Goal: Find specific page/section: Find specific page/section

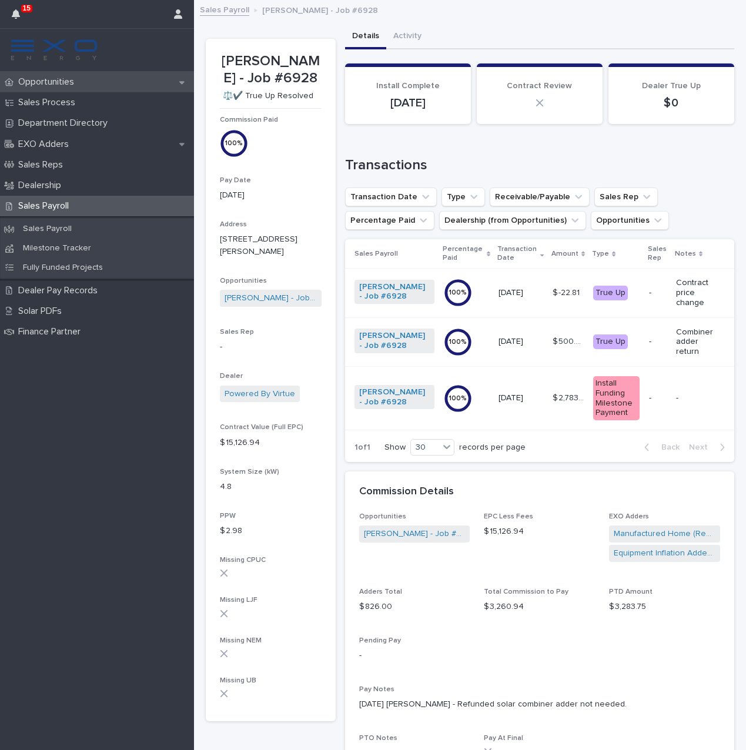
click at [121, 82] on div "Opportunities" at bounding box center [97, 82] width 194 height 21
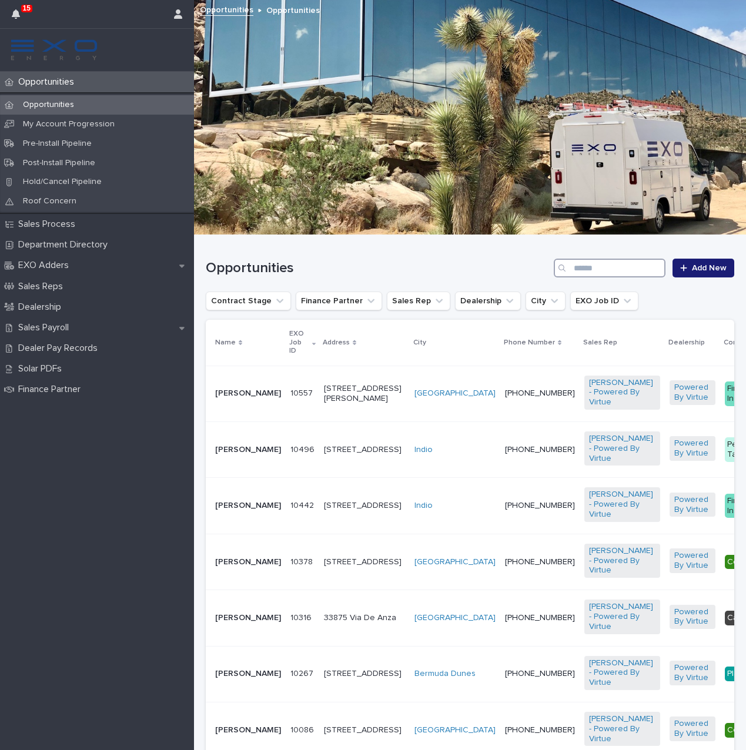
click at [591, 272] on input "Search" at bounding box center [610, 268] width 112 height 19
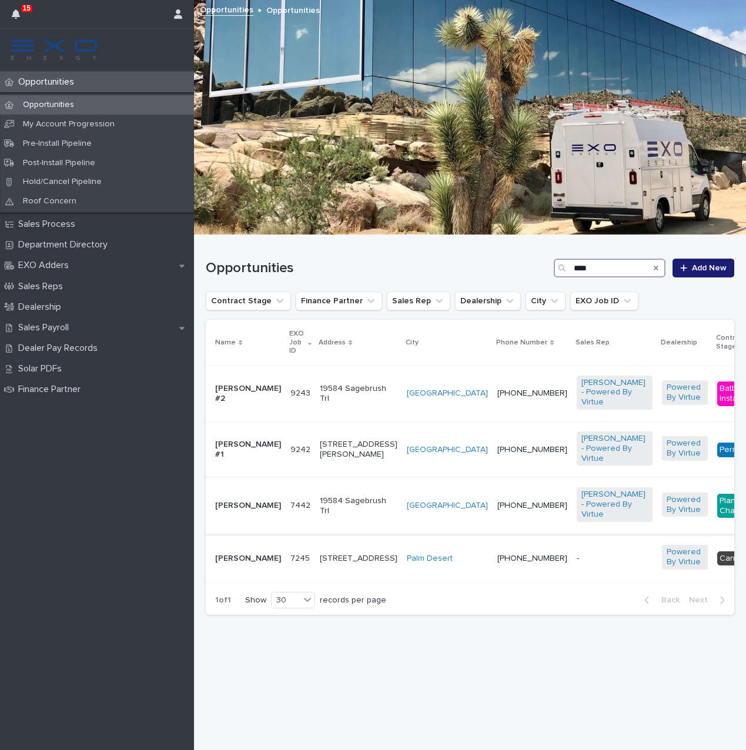
type input "****"
click at [497, 516] on div "[PHONE_NUMBER]" at bounding box center [532, 505] width 70 height 19
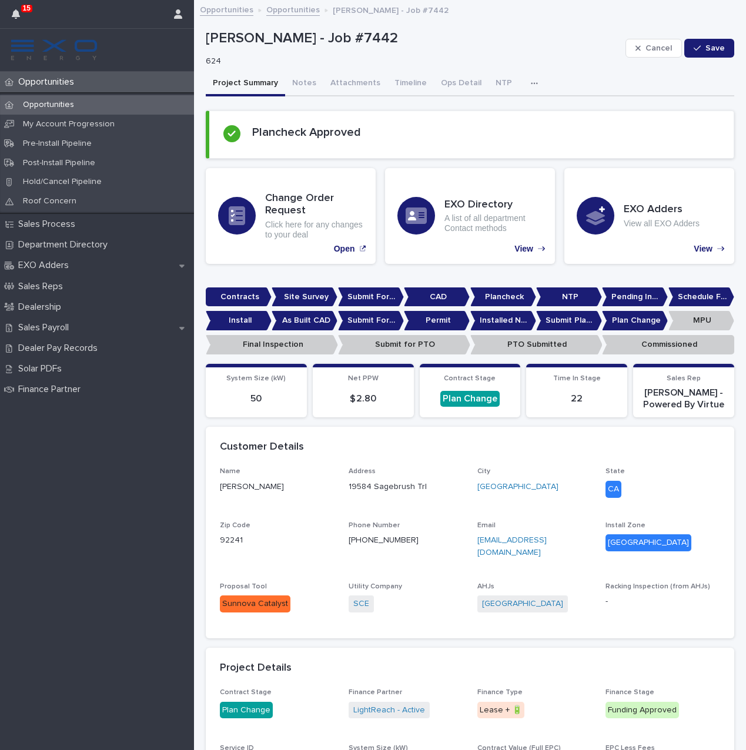
click at [51, 103] on p "Opportunities" at bounding box center [49, 105] width 70 height 10
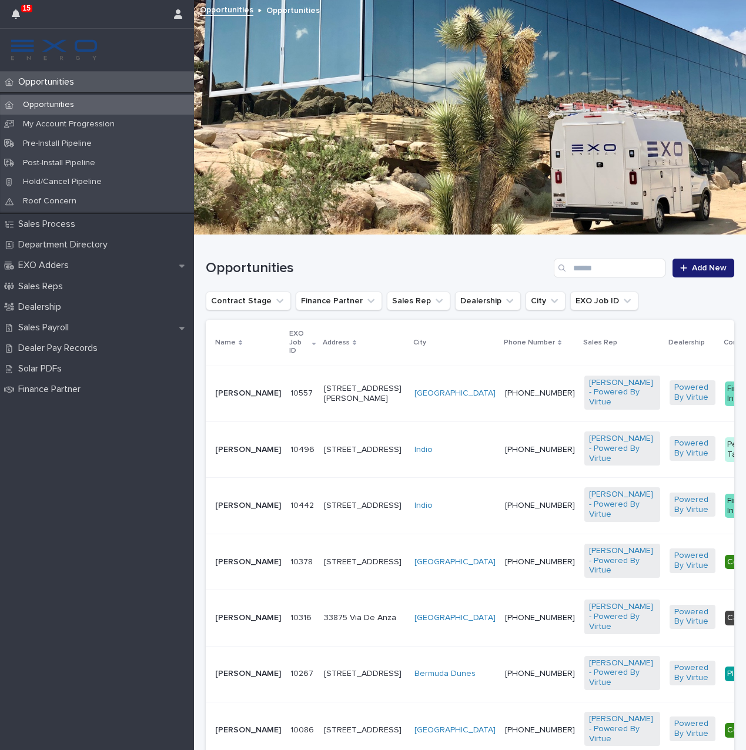
click at [570, 269] on div "Search" at bounding box center [563, 268] width 19 height 19
click at [583, 267] on input "Search" at bounding box center [610, 268] width 112 height 19
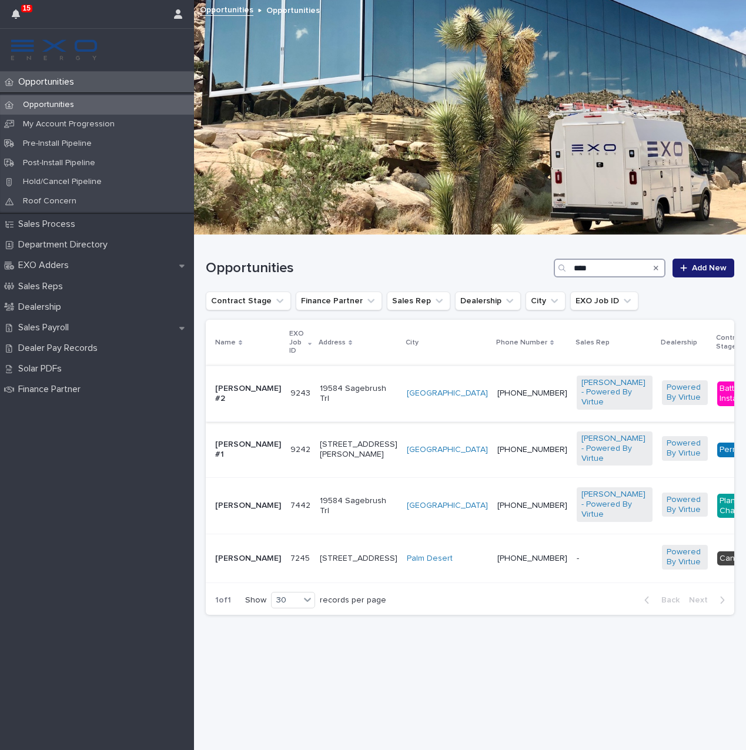
type input "****"
click at [326, 403] on div "19584 Sagebrush Trl" at bounding box center [359, 393] width 78 height 29
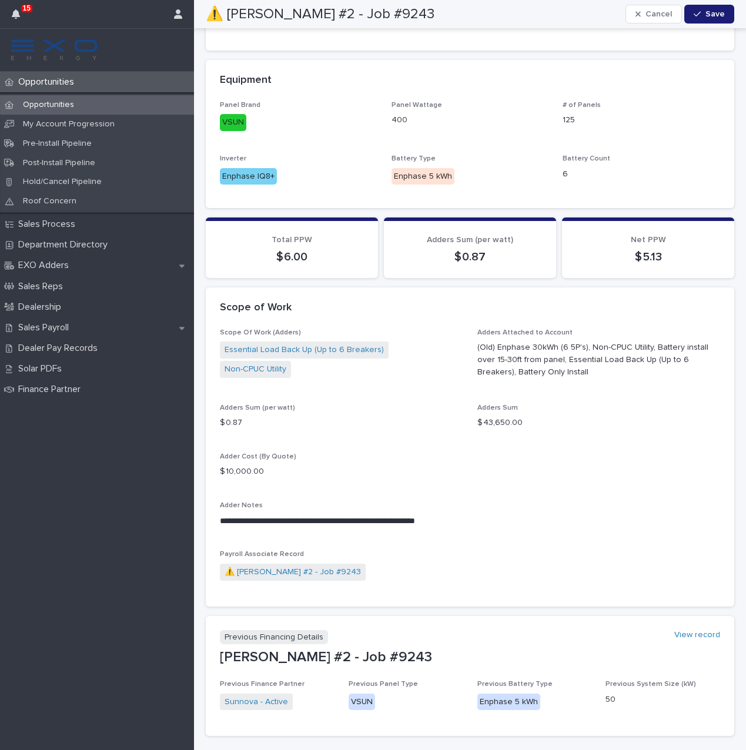
scroll to position [982, 0]
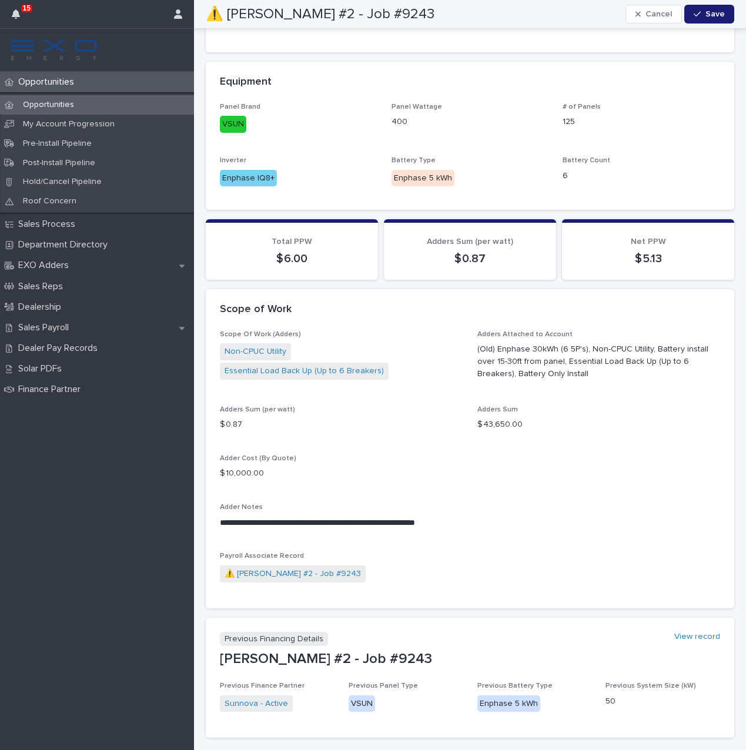
click at [55, 102] on p "Opportunities" at bounding box center [49, 105] width 70 height 10
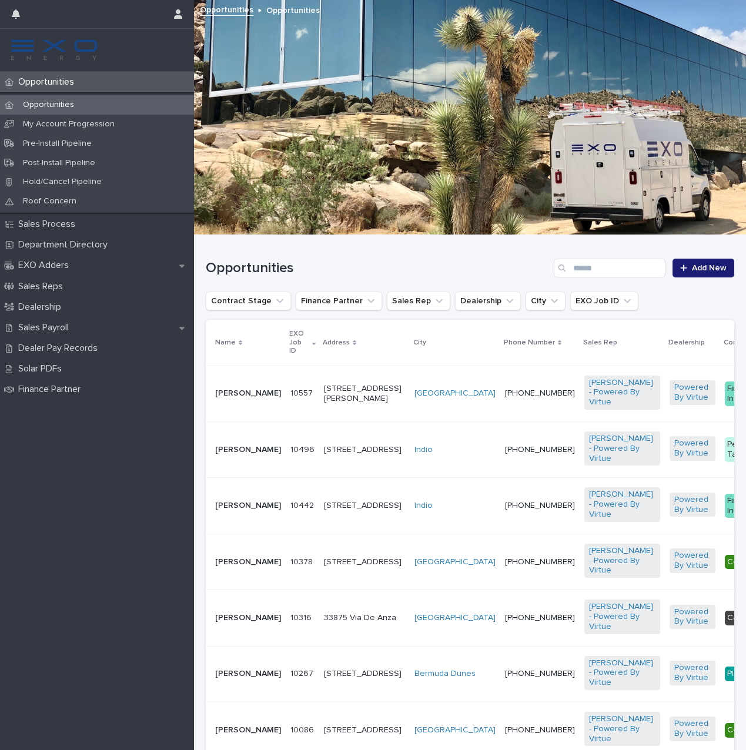
scroll to position [5, 0]
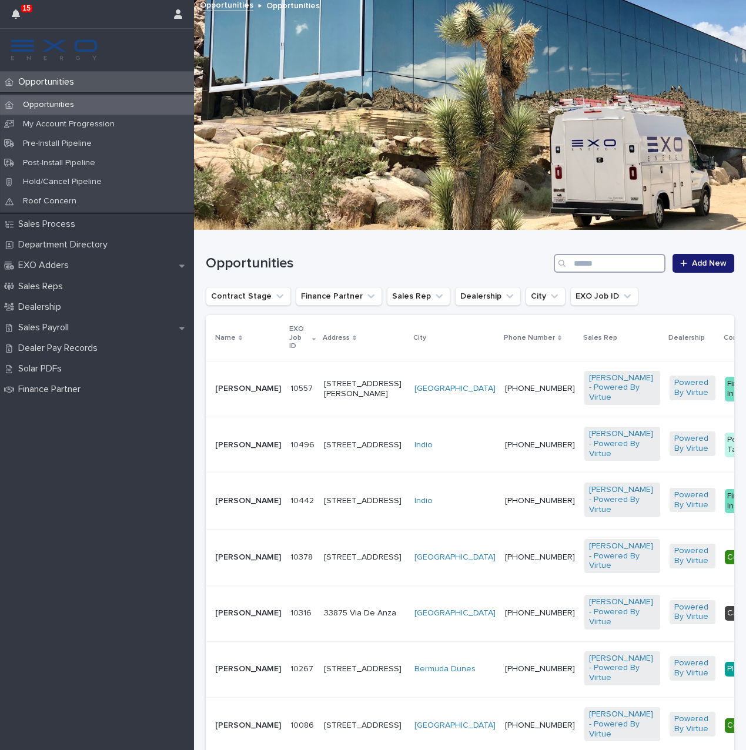
click at [609, 261] on input "Search" at bounding box center [610, 263] width 112 height 19
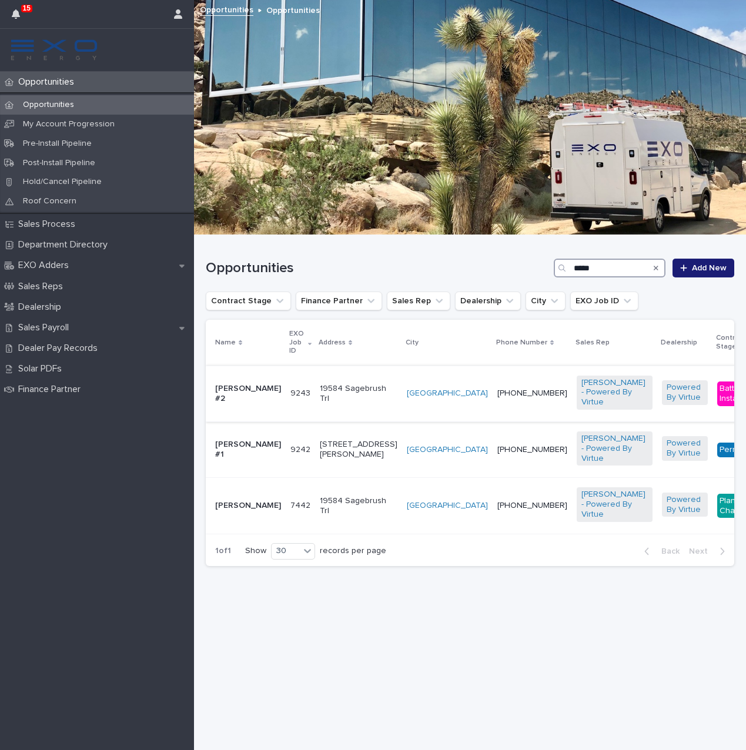
type input "*****"
click at [336, 405] on div "19584 Sagebrush Trl" at bounding box center [359, 393] width 78 height 29
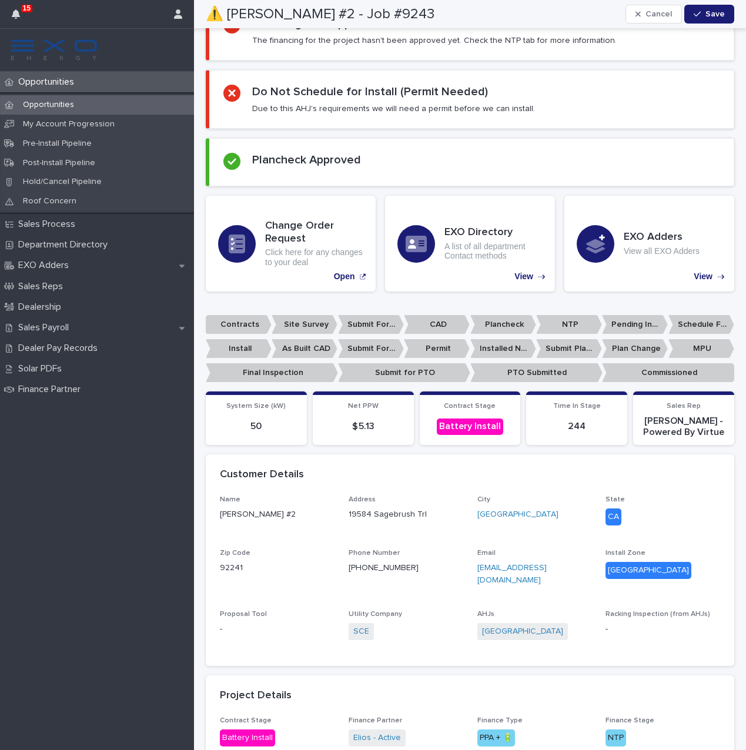
scroll to position [82, 0]
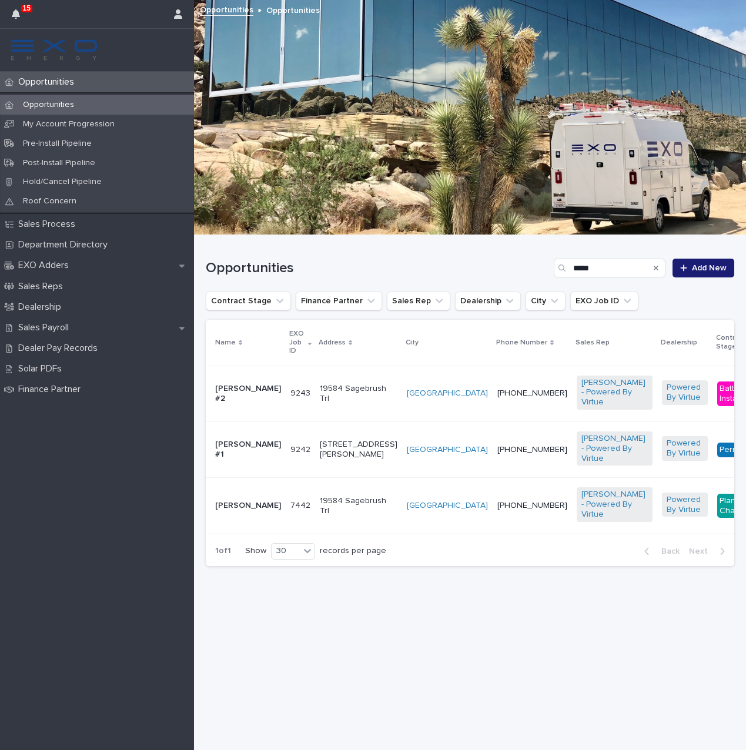
click at [340, 516] on p "19584 Sagebrush Trl" at bounding box center [359, 506] width 78 height 20
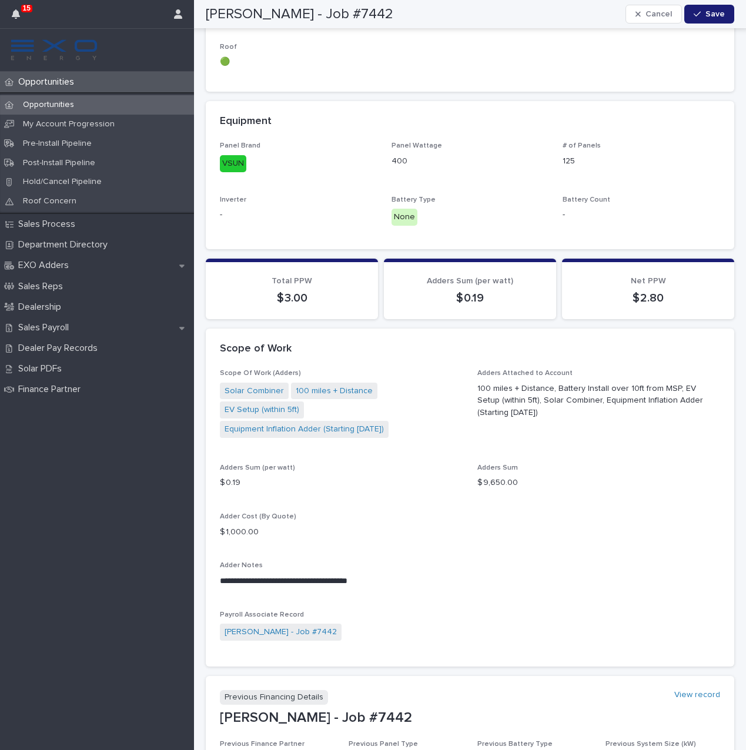
scroll to position [824, 0]
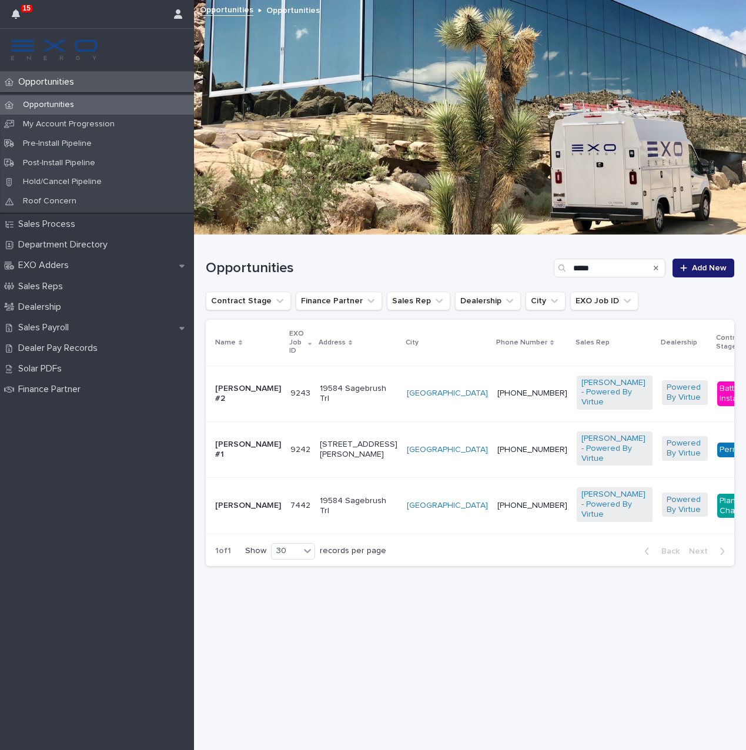
click at [344, 384] on p "19584 Sagebrush Trl" at bounding box center [359, 394] width 78 height 20
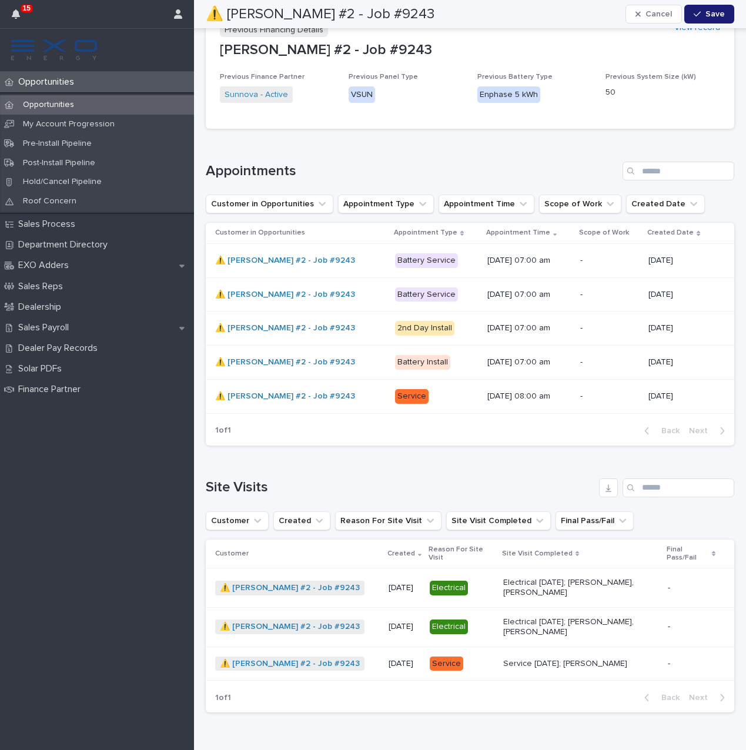
scroll to position [1591, 0]
